Goal: Check status

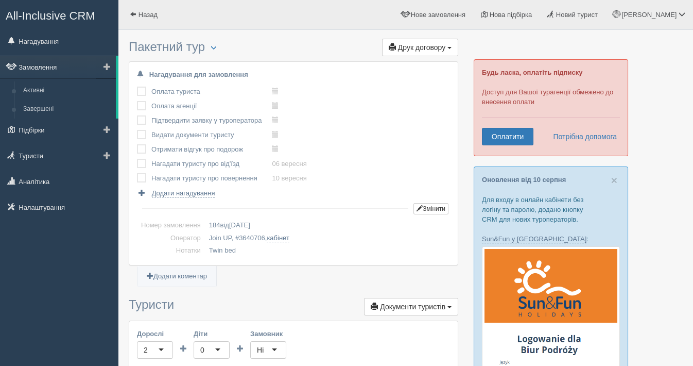
click at [36, 69] on link "Замовлення" at bounding box center [58, 67] width 116 height 23
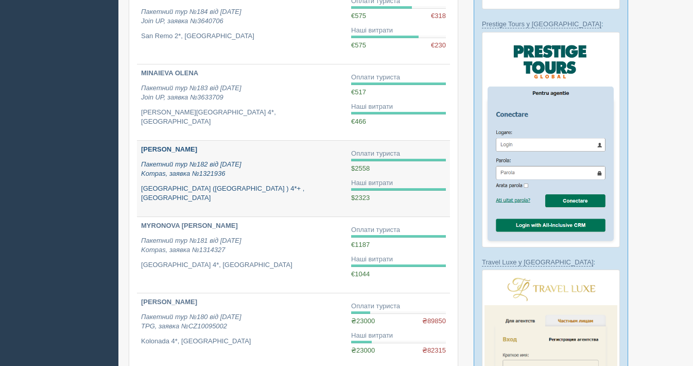
scroll to position [629, 0]
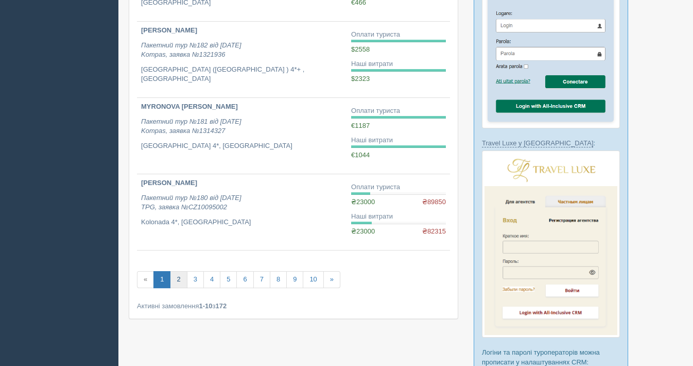
click at [177, 281] on link "2" at bounding box center [178, 279] width 17 height 17
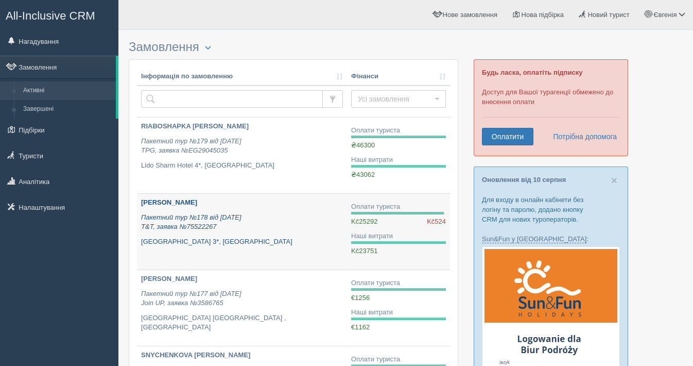
click at [179, 200] on b "[PERSON_NAME]" at bounding box center [169, 202] width 56 height 8
